Goal: Transaction & Acquisition: Purchase product/service

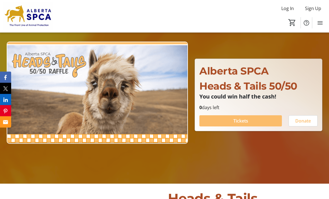
scroll to position [44, 0]
click at [243, 124] on span "Tickets" at bounding box center [240, 120] width 15 height 7
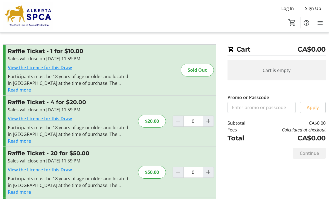
scroll to position [2, 0]
click at [206, 121] on mat-icon "Increment by one" at bounding box center [208, 121] width 7 height 7
type input "1"
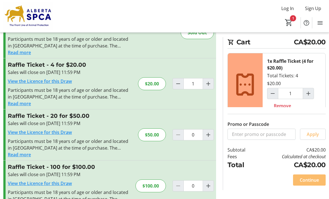
scroll to position [40, 0]
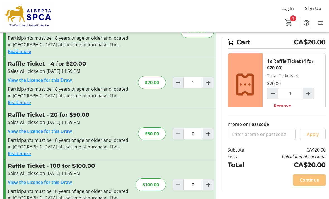
click at [305, 183] on span "Continue" at bounding box center [309, 179] width 19 height 7
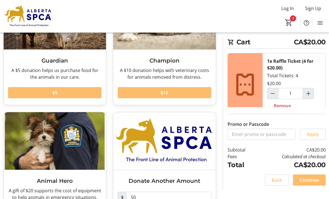
scroll to position [89, 0]
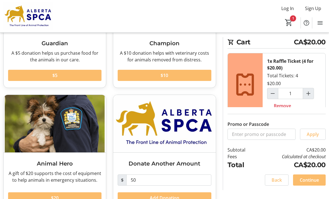
click at [77, 198] on span at bounding box center [54, 197] width 93 height 13
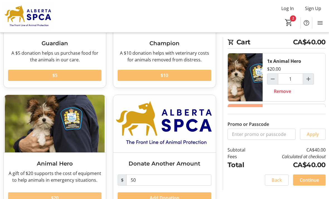
click at [65, 197] on span at bounding box center [54, 197] width 93 height 13
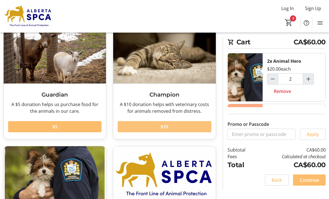
scroll to position [0, 0]
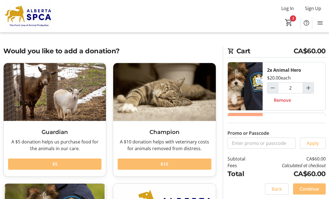
click at [313, 144] on div "Promo or Passcode Apply" at bounding box center [276, 132] width 98 height 33
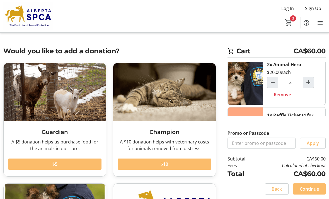
scroll to position [6, 0]
click at [270, 84] on mat-icon "Decrement by one" at bounding box center [272, 81] width 7 height 7
type input "1"
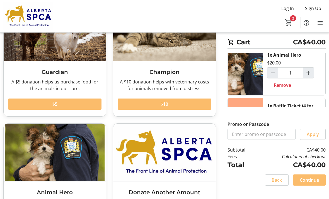
scroll to position [60, 0]
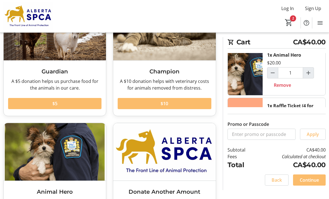
click at [306, 183] on span "Continue" at bounding box center [309, 179] width 19 height 7
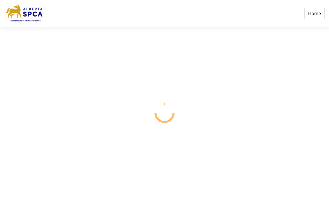
select select "CA"
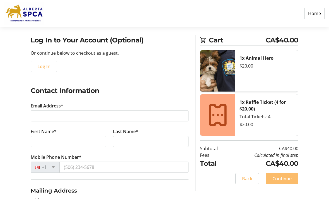
scroll to position [38, 0]
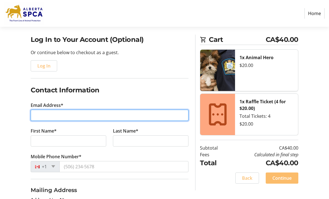
click at [54, 115] on input "Email Address*" at bounding box center [110, 114] width 158 height 11
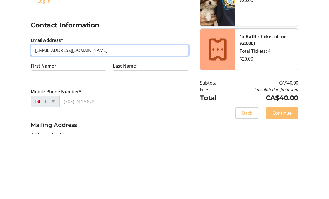
type input "[EMAIL_ADDRESS][DOMAIN_NAME]"
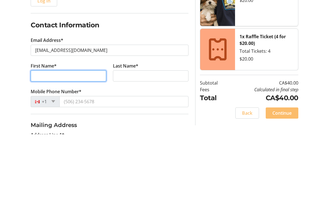
click at [48, 135] on input "First Name*" at bounding box center [69, 140] width 76 height 11
type input "Laurel"
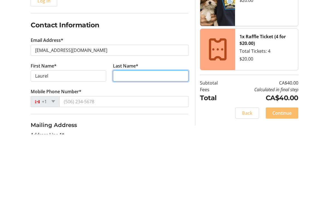
click at [124, 135] on input "Last Name*" at bounding box center [151, 140] width 76 height 11
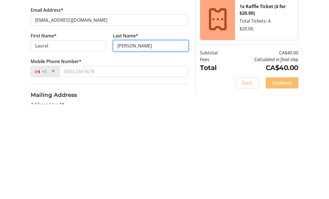
type input "[PERSON_NAME]"
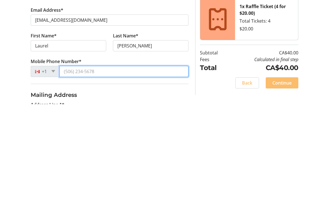
click at [86, 161] on input "Mobile Phone Number*" at bounding box center [123, 166] width 129 height 11
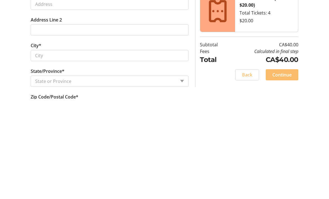
scroll to position [144, 0]
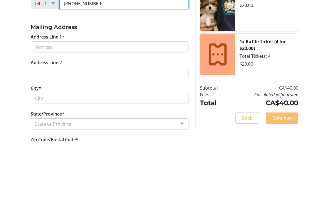
type input "[PHONE_NUMBER]"
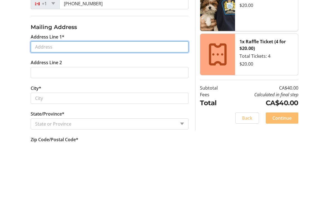
click at [60, 98] on input "Address Line 1*" at bounding box center [110, 103] width 158 height 11
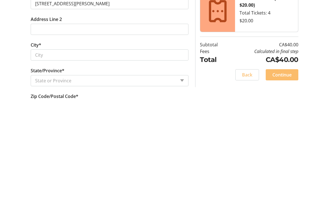
scroll to position [212, 0]
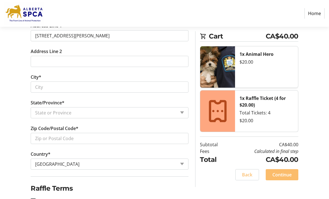
type input "[STREET_ADDRESS][PERSON_NAME]"
type input "[GEOGRAPHIC_DATA]"
select select "AB"
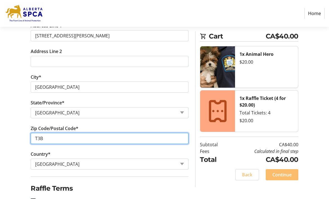
click at [54, 138] on input "T3B" at bounding box center [110, 138] width 158 height 11
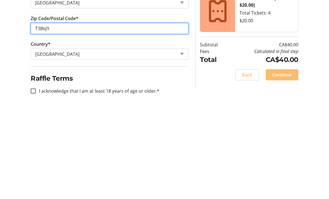
scroll to position [230, 0]
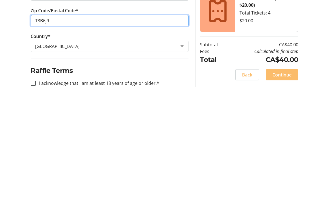
type input "T3B6j9"
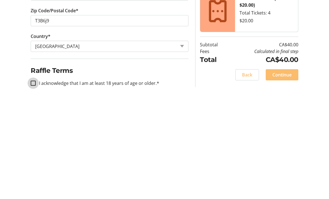
click at [34, 180] on input "I acknowledge that I am at least 18 years of age or older.*" at bounding box center [33, 182] width 5 height 5
checkbox input "true"
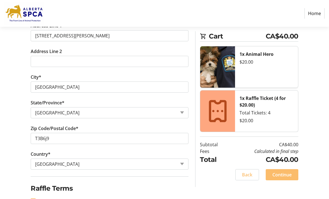
click at [280, 174] on span "Continue" at bounding box center [281, 174] width 19 height 7
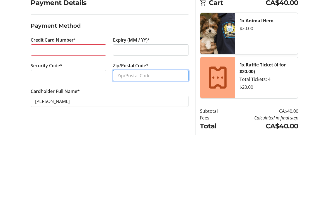
click at [132, 134] on input "Zip/Postal Code*" at bounding box center [151, 139] width 76 height 11
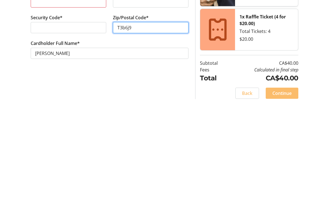
scroll to position [29, 0]
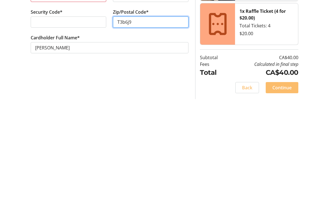
type input "T3b6j9"
click at [278, 184] on span "Continue" at bounding box center [281, 187] width 19 height 7
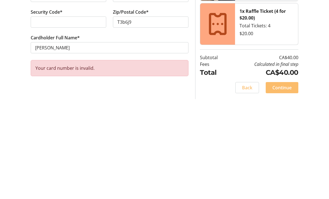
click at [281, 184] on span "Continue" at bounding box center [281, 187] width 19 height 7
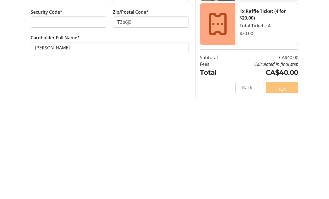
scroll to position [11, 0]
